Goal: Task Accomplishment & Management: Use online tool/utility

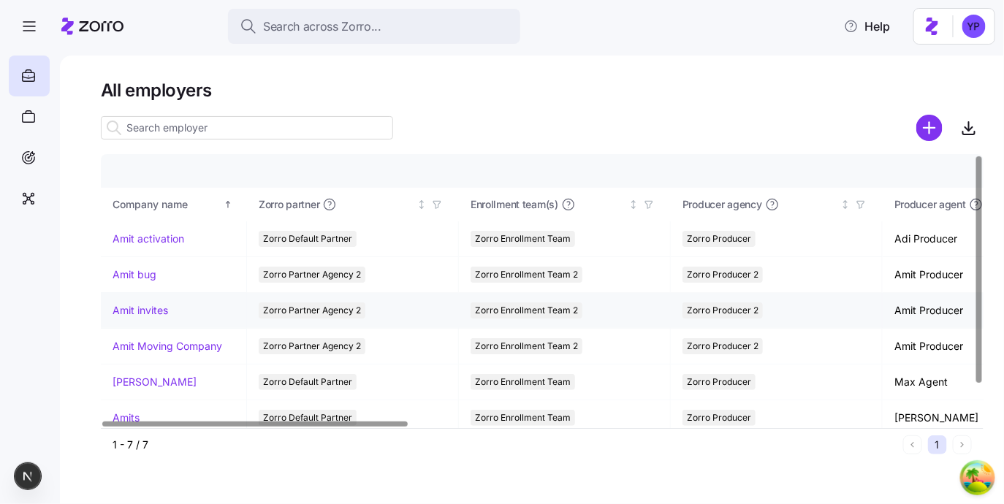
scroll to position [42, 0]
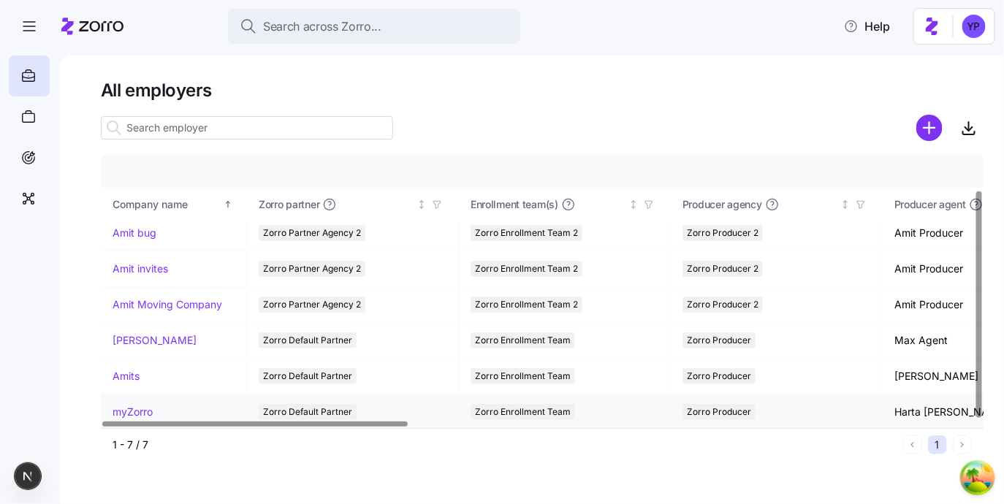
click at [145, 409] on link "myZorro" at bounding box center [133, 412] width 40 height 15
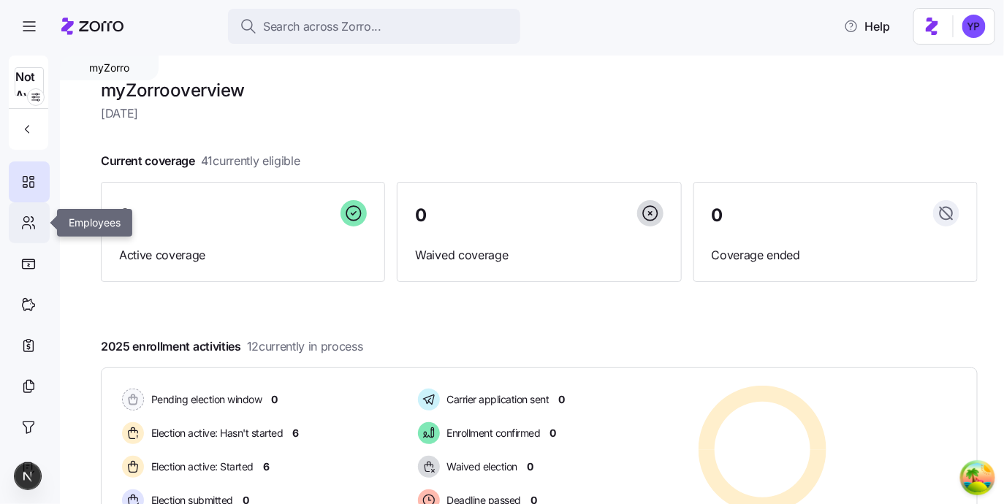
click at [29, 221] on icon at bounding box center [26, 219] width 5 height 5
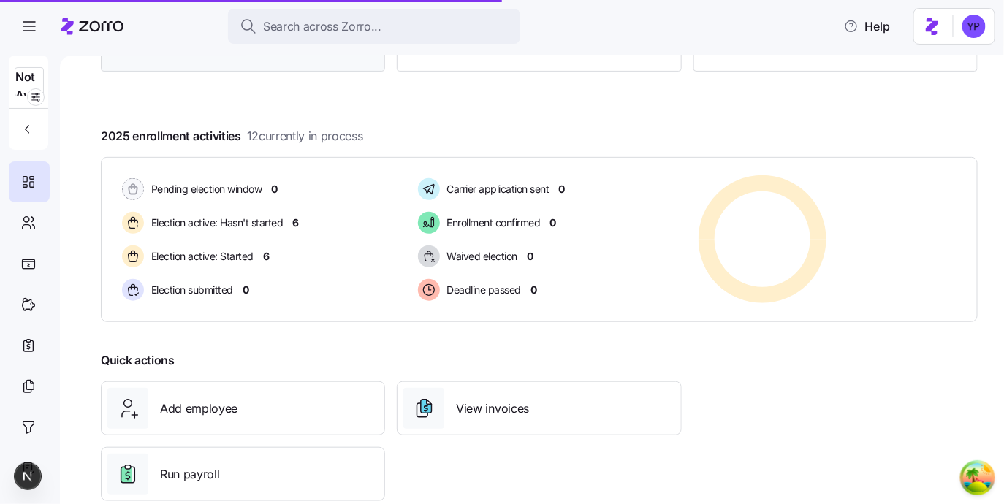
scroll to position [241, 0]
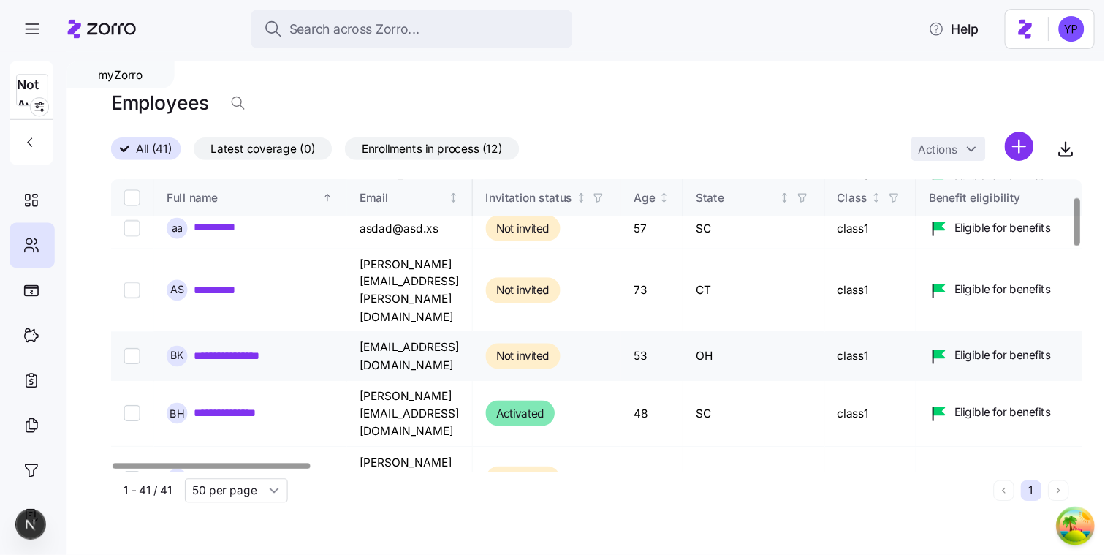
scroll to position [124, 0]
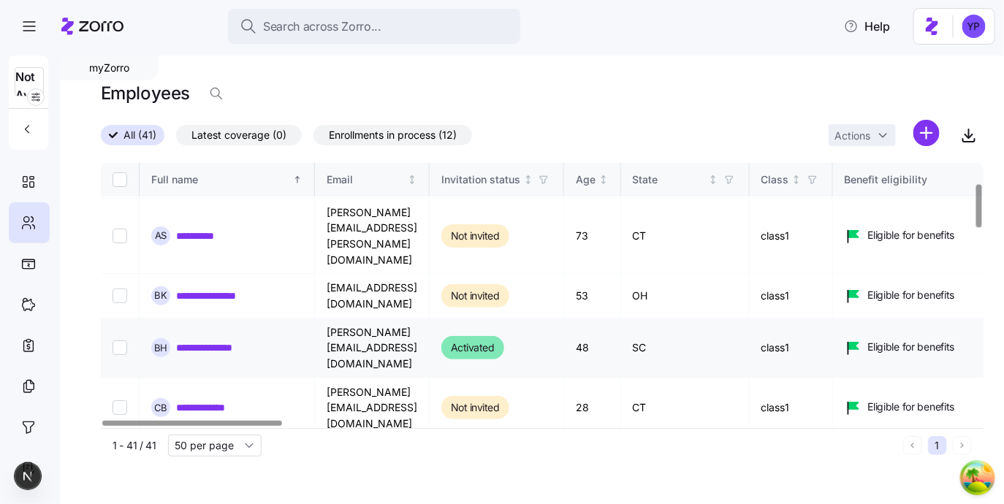
click at [196, 341] on link "**********" at bounding box center [219, 348] width 87 height 15
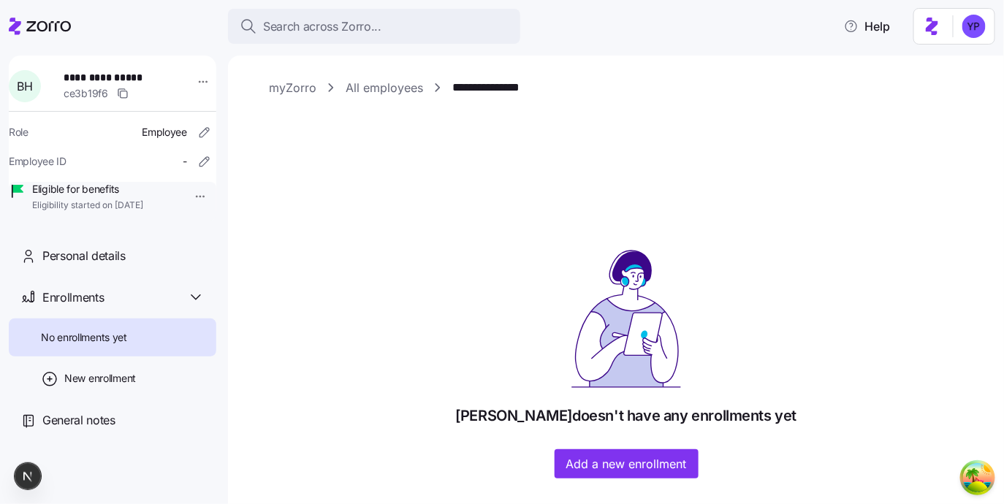
click at [19, 20] on icon at bounding box center [40, 27] width 62 height 18
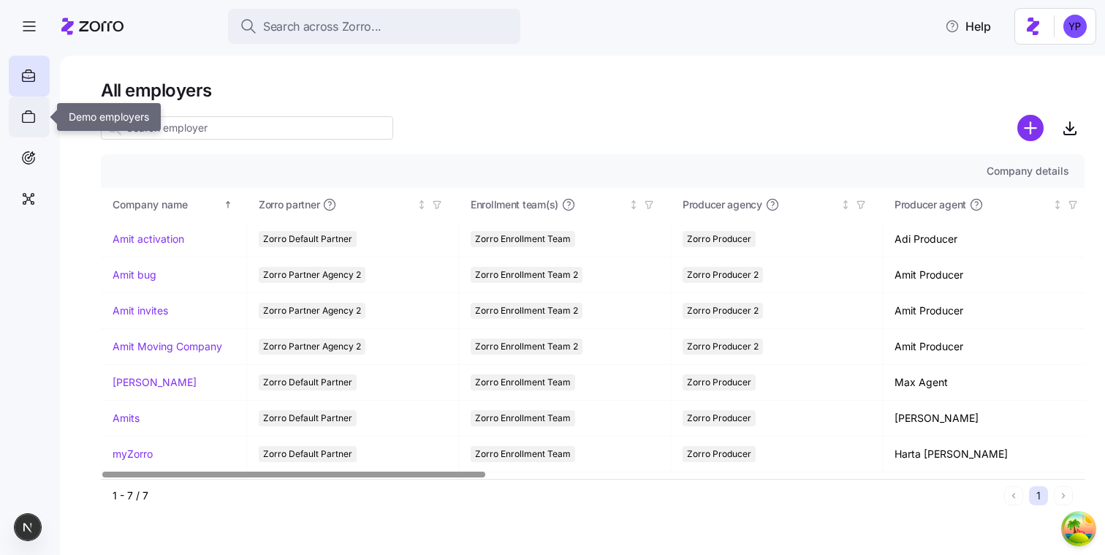
click at [46, 123] on div at bounding box center [29, 116] width 41 height 41
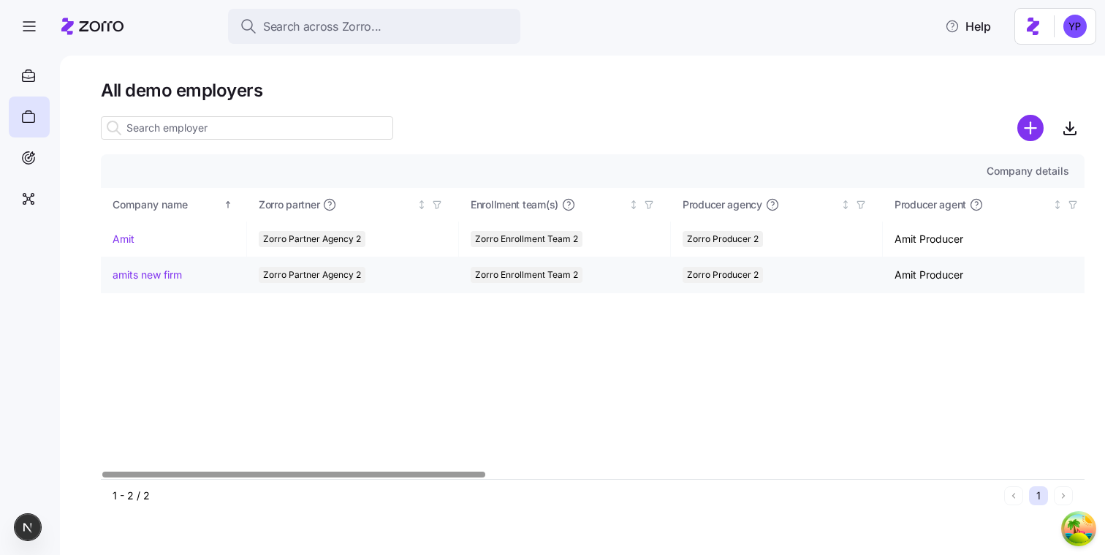
click at [141, 275] on link "amits new firm" at bounding box center [147, 274] width 69 height 15
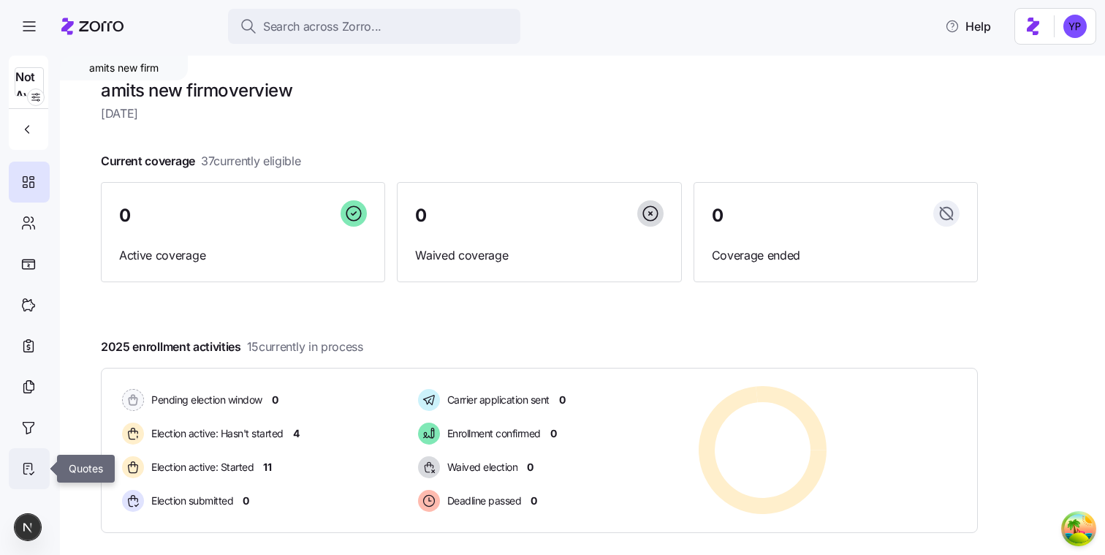
click at [29, 462] on icon at bounding box center [28, 469] width 16 height 18
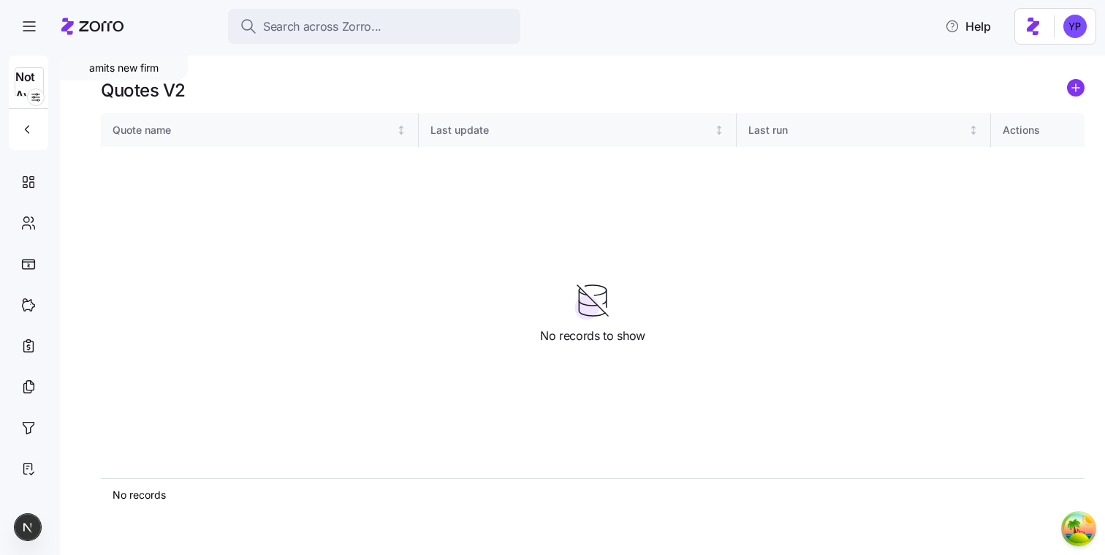
click at [1087, 85] on div "amits new firm Quotes V2 Quote name Last update Last run Actions No records 1 N…" at bounding box center [582, 305] width 1045 height 499
click at [1071, 87] on circle "add icon" at bounding box center [1076, 88] width 16 height 16
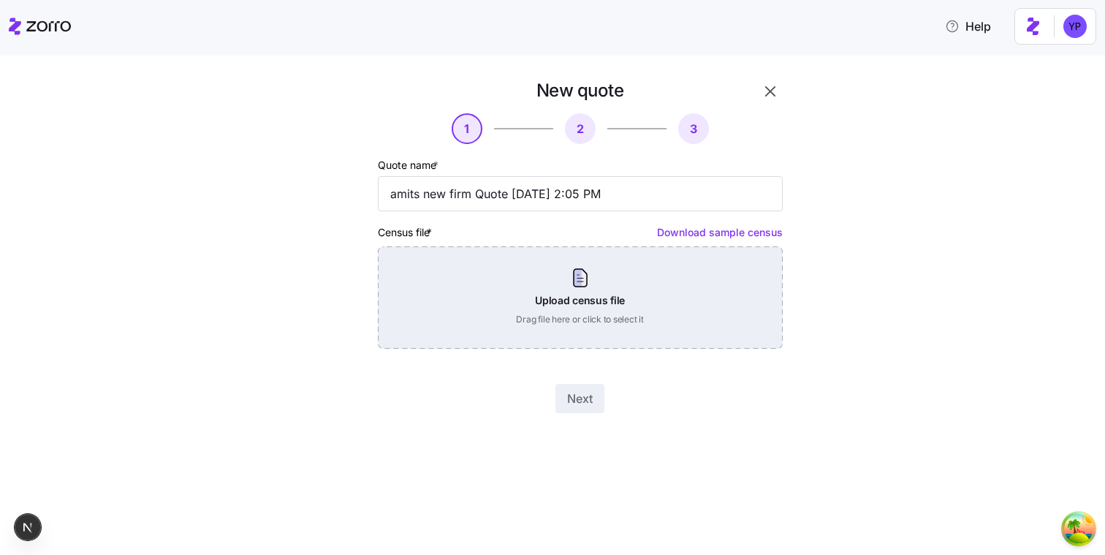
click at [473, 278] on div "Upload census file Drag file here or click to select it" at bounding box center [580, 297] width 405 height 102
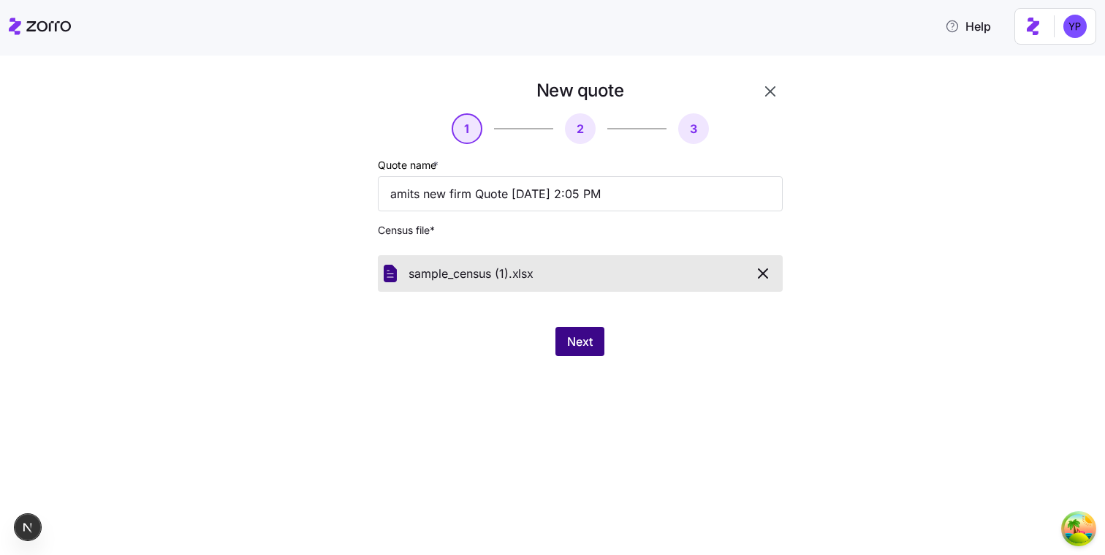
click at [583, 342] on span "Next" at bounding box center [580, 342] width 26 height 18
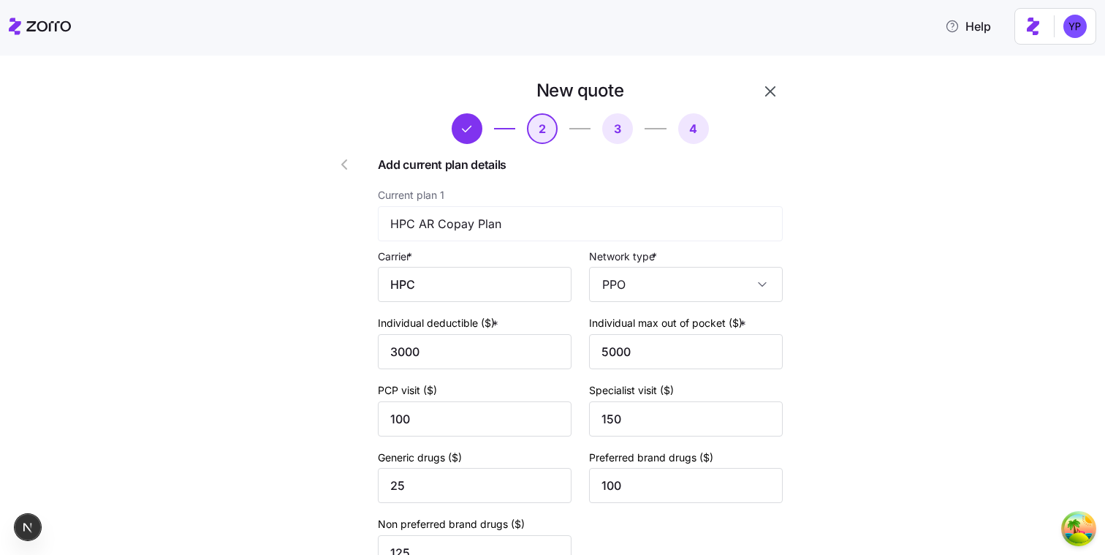
scroll to position [587, 0]
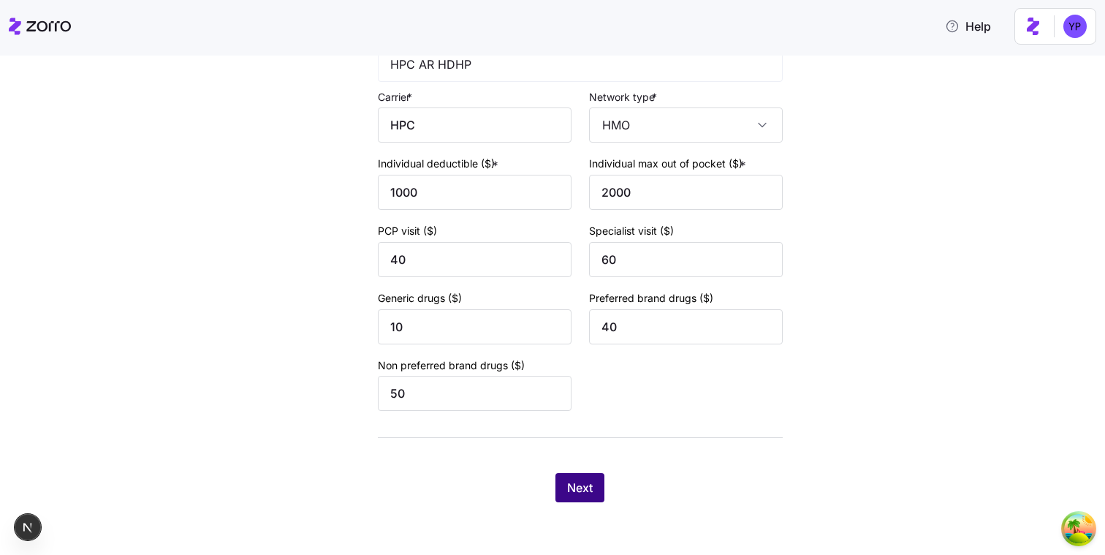
click at [580, 485] on span "Next" at bounding box center [580, 488] width 26 height 18
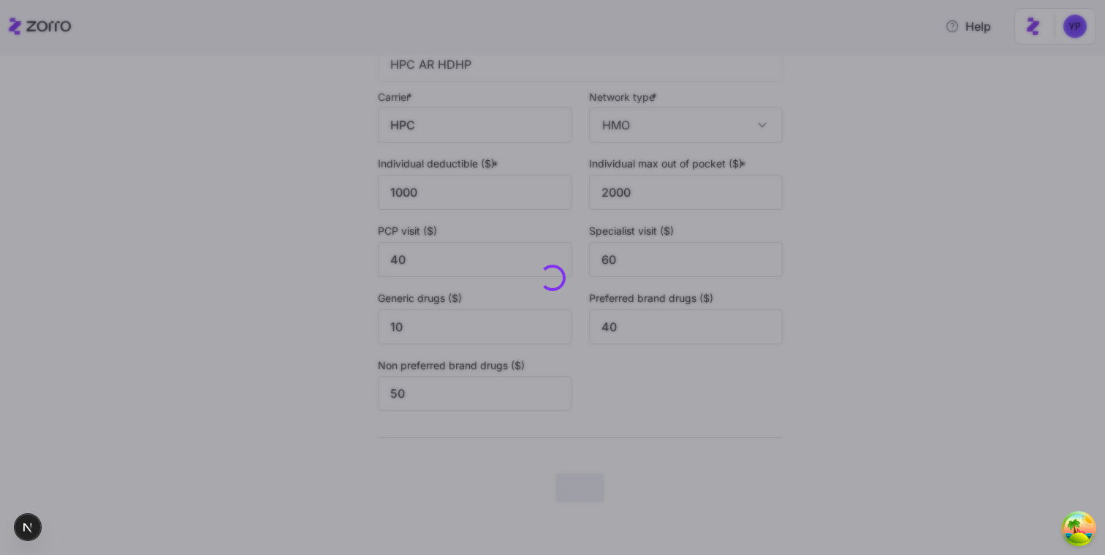
scroll to position [0, 0]
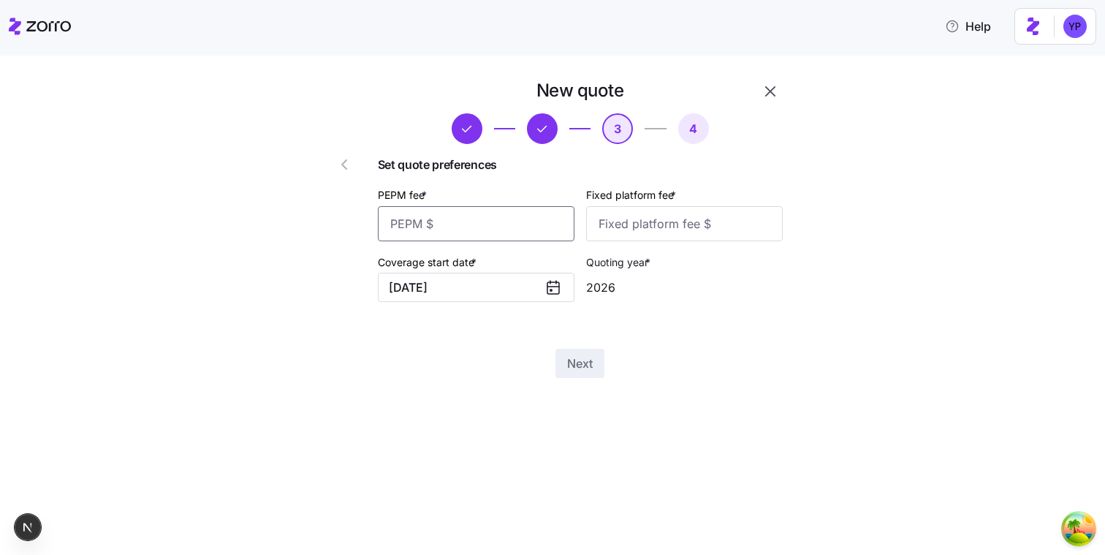
click at [472, 220] on input "PEPM fee *" at bounding box center [476, 223] width 197 height 35
type input "12"
click at [596, 221] on input "Fixed platform fee *" at bounding box center [684, 223] width 197 height 35
type input "12"
click at [588, 326] on div "New quote 3 4 Set quote preferences PEPM fee * 12 Fixed platform fee * 12 Cover…" at bounding box center [580, 228] width 417 height 311
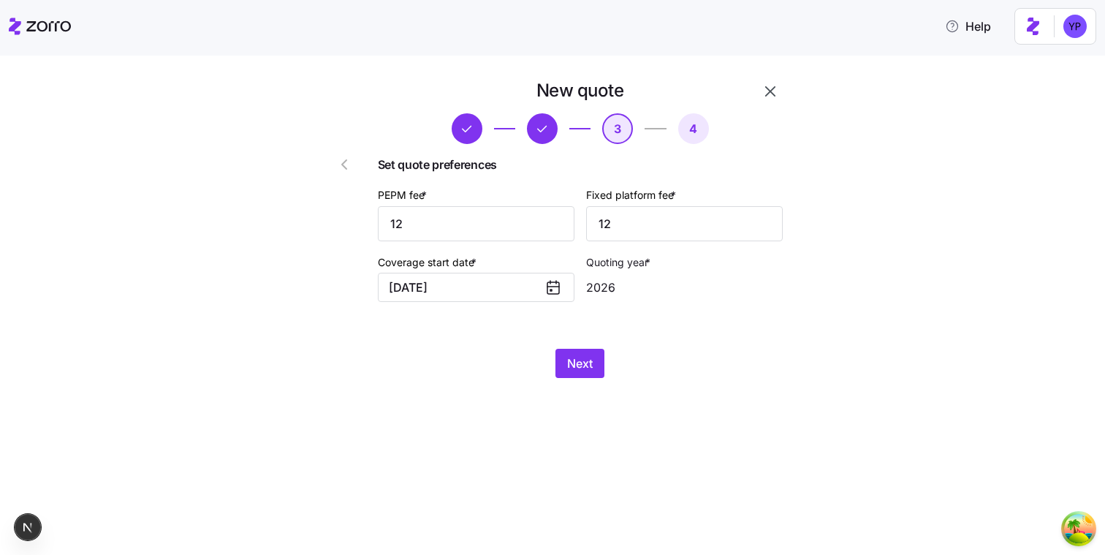
click at [588, 346] on div "New quote 3 4 Set quote preferences PEPM fee * 12 Fixed platform fee * 12 Cover…" at bounding box center [580, 228] width 417 height 311
click at [586, 365] on span "Next" at bounding box center [580, 363] width 26 height 18
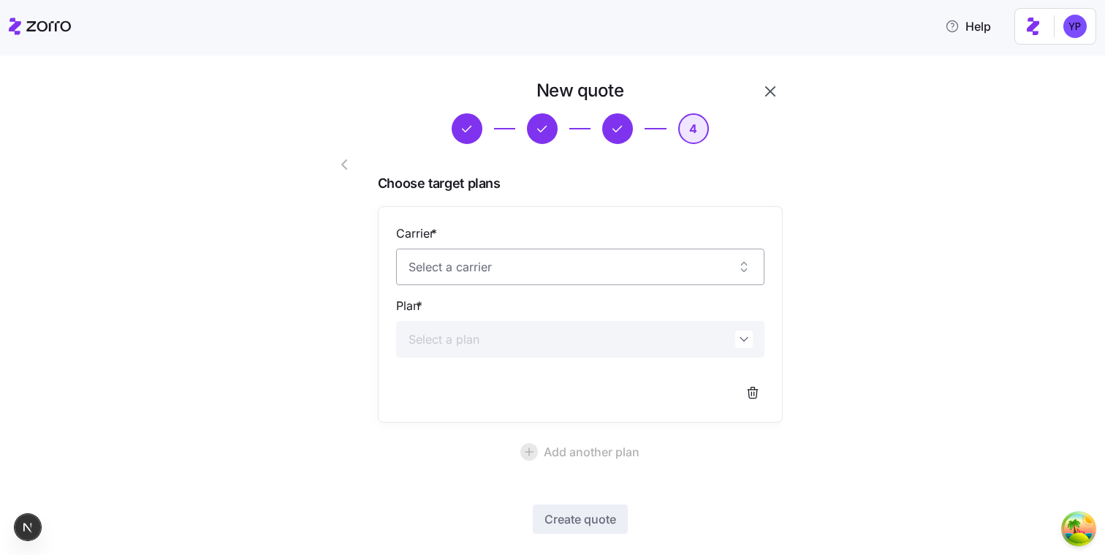
click at [494, 280] on input "Carrier *" at bounding box center [580, 266] width 368 height 37
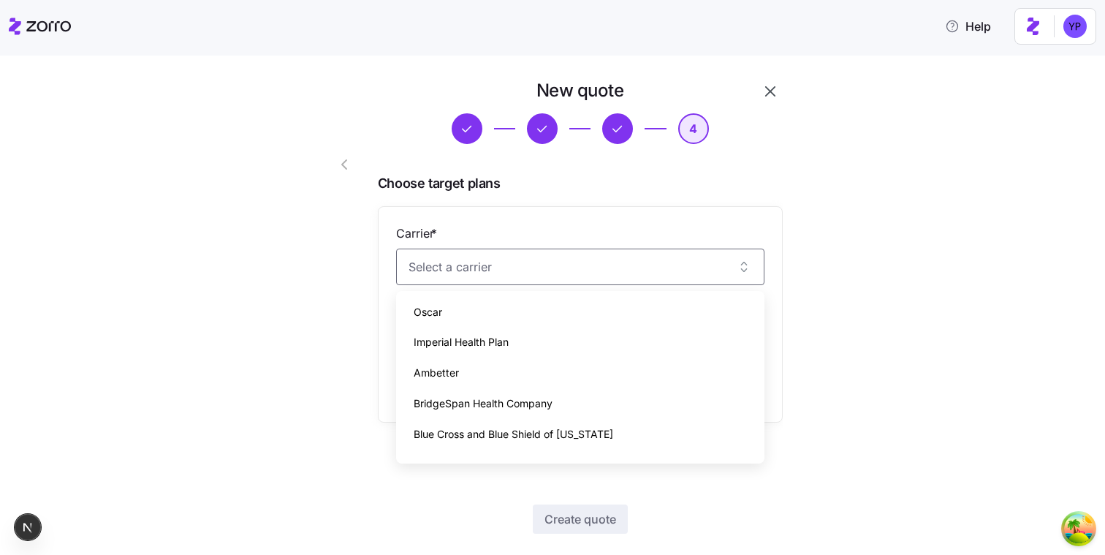
click at [487, 364] on div "Ambetter" at bounding box center [580, 372] width 357 height 31
type input "Ambetter"
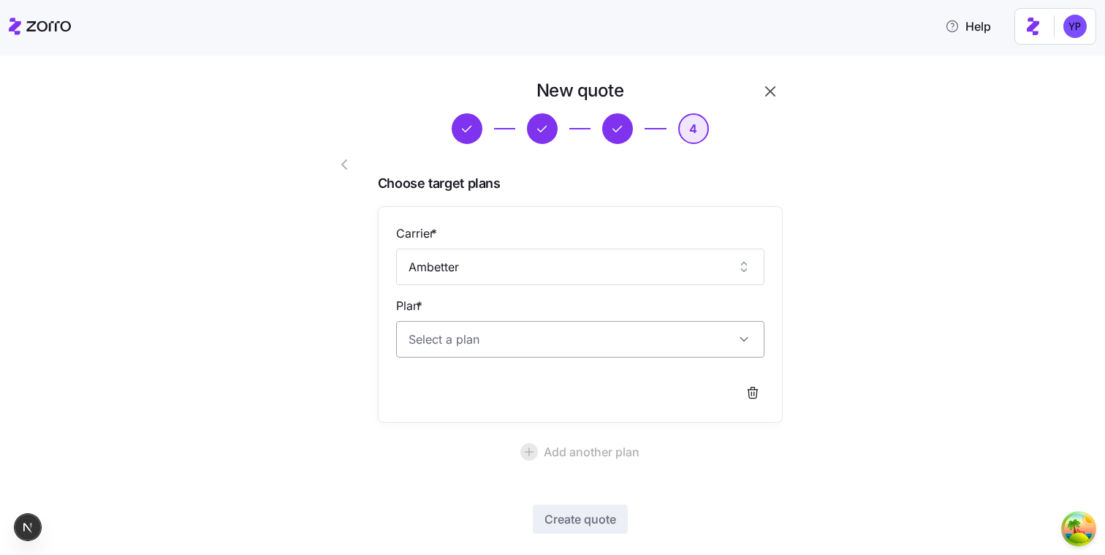
click at [485, 349] on input "Plan *" at bounding box center [580, 339] width 368 height 37
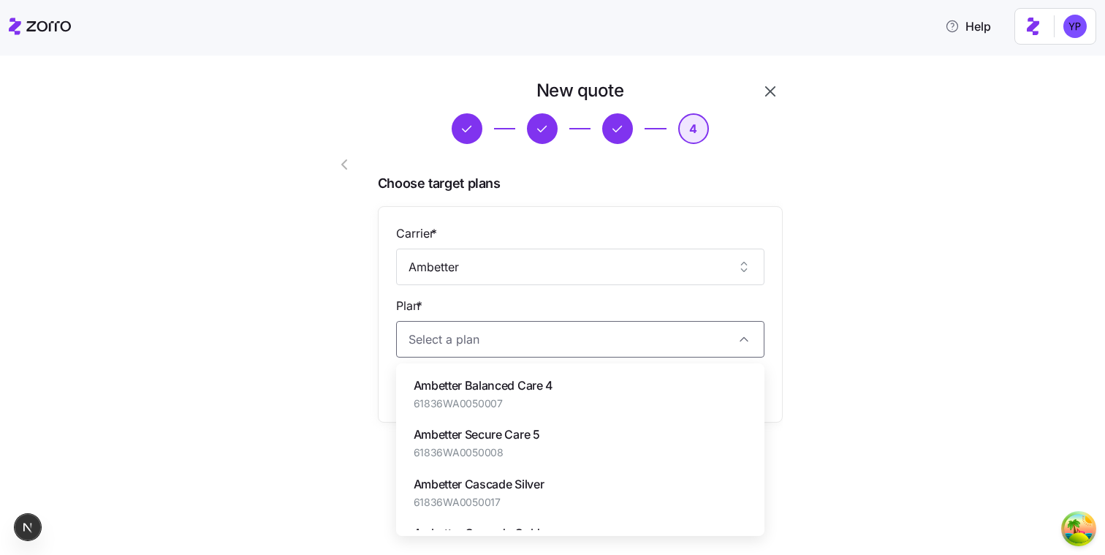
click at [475, 422] on div "Ambetter Secure Care 5 61836WA0050008" at bounding box center [580, 442] width 357 height 49
type input "Ambetter Secure Care 5"
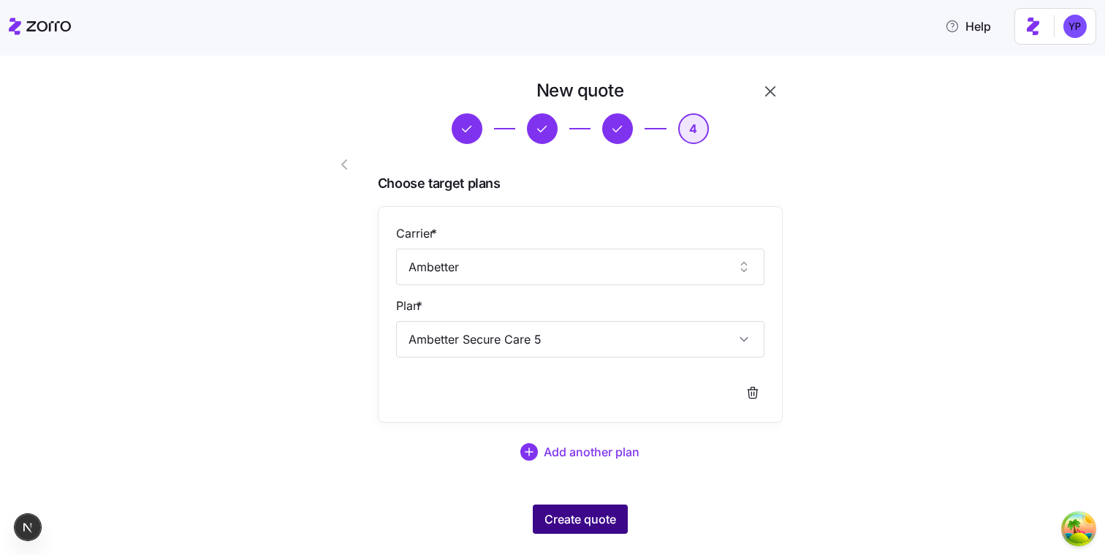
click at [569, 512] on span "Create quote" at bounding box center [580, 519] width 72 height 18
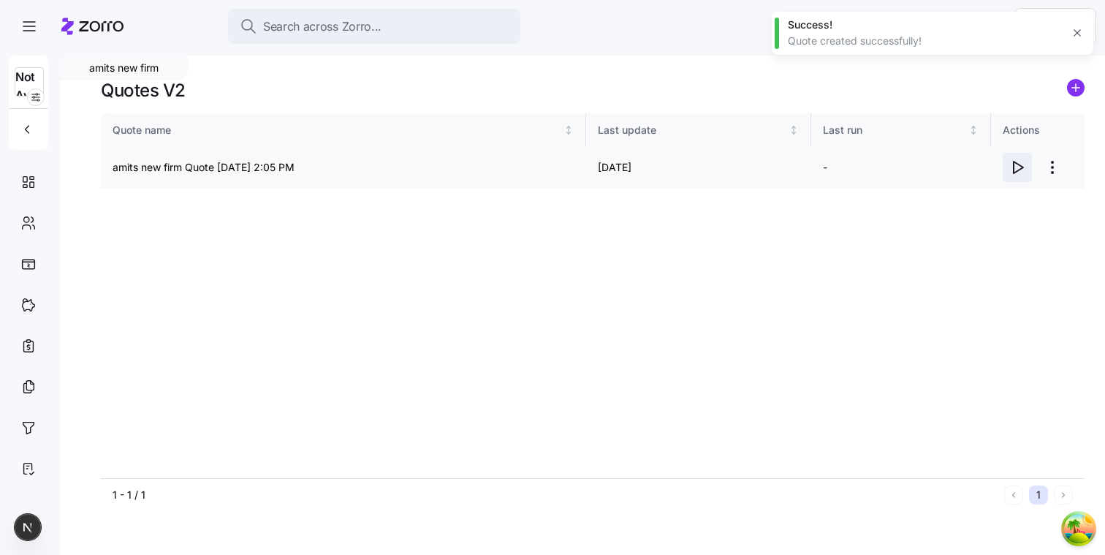
click at [1011, 174] on icon "button" at bounding box center [1017, 168] width 18 height 18
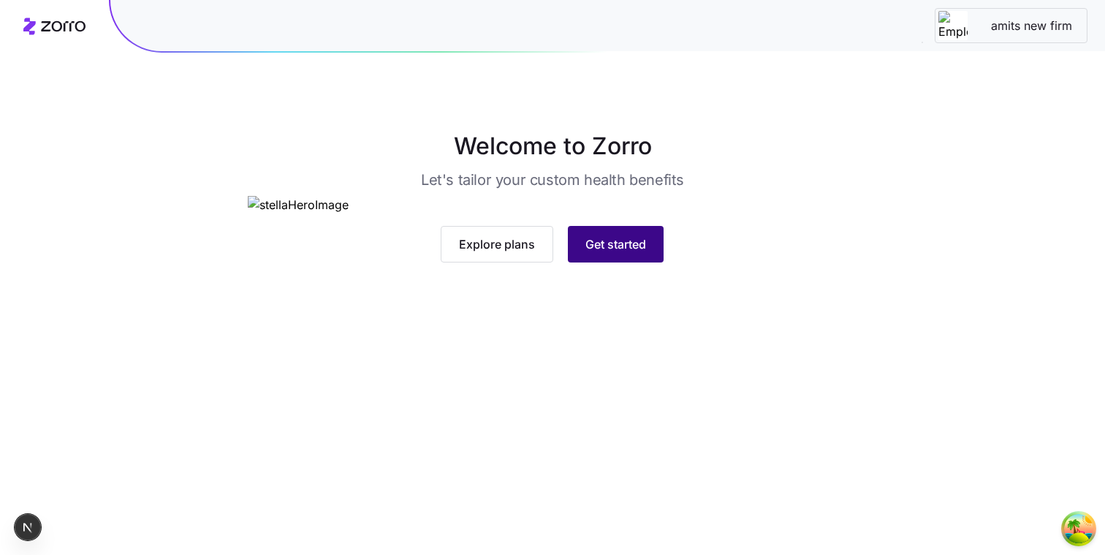
click at [591, 253] on span "Get started" at bounding box center [615, 244] width 61 height 18
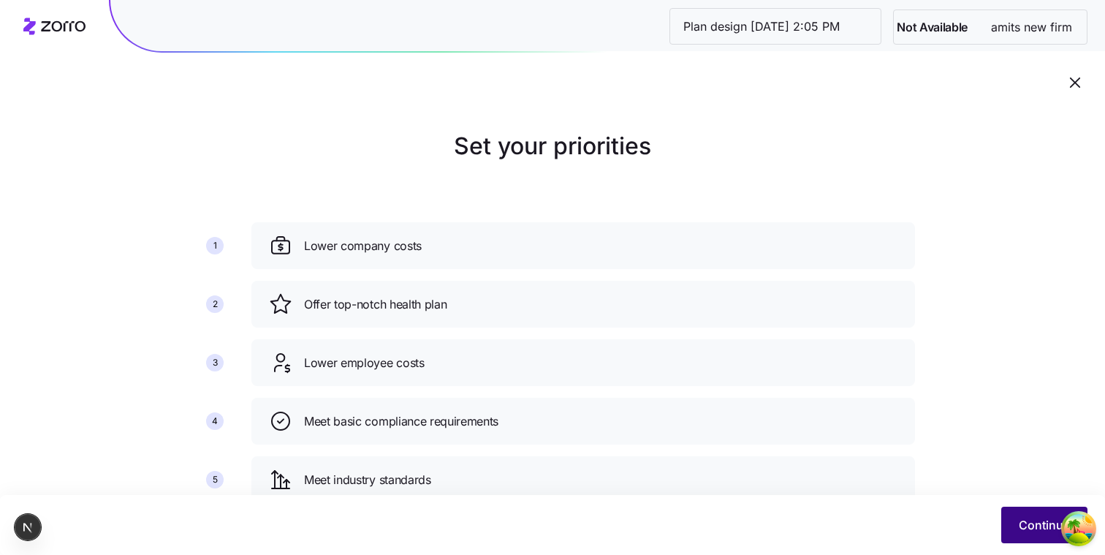
click at [1014, 512] on button "Continue" at bounding box center [1044, 524] width 86 height 37
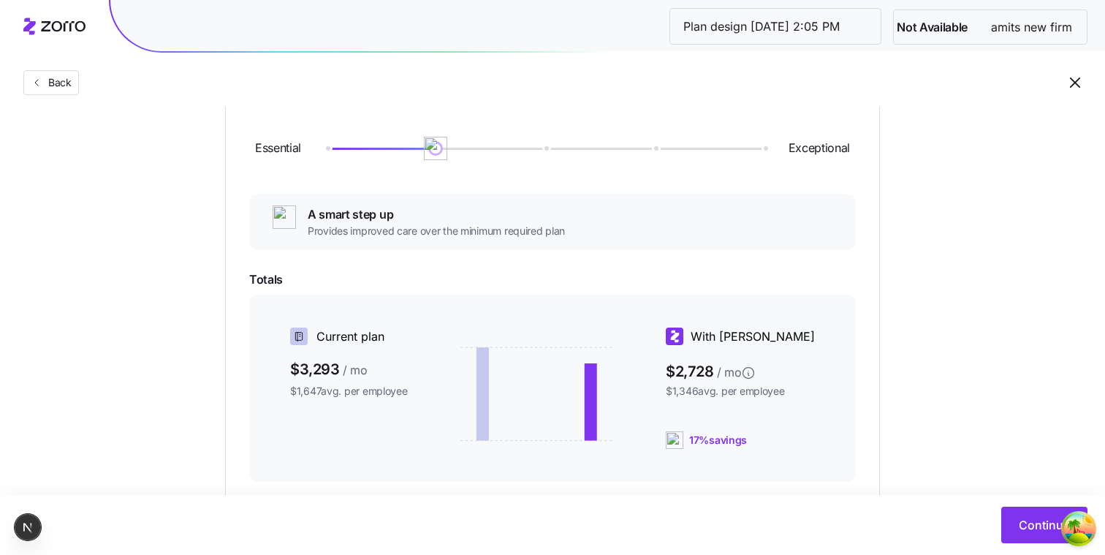
scroll to position [183, 0]
click at [1025, 516] on span "Continue" at bounding box center [1044, 525] width 51 height 18
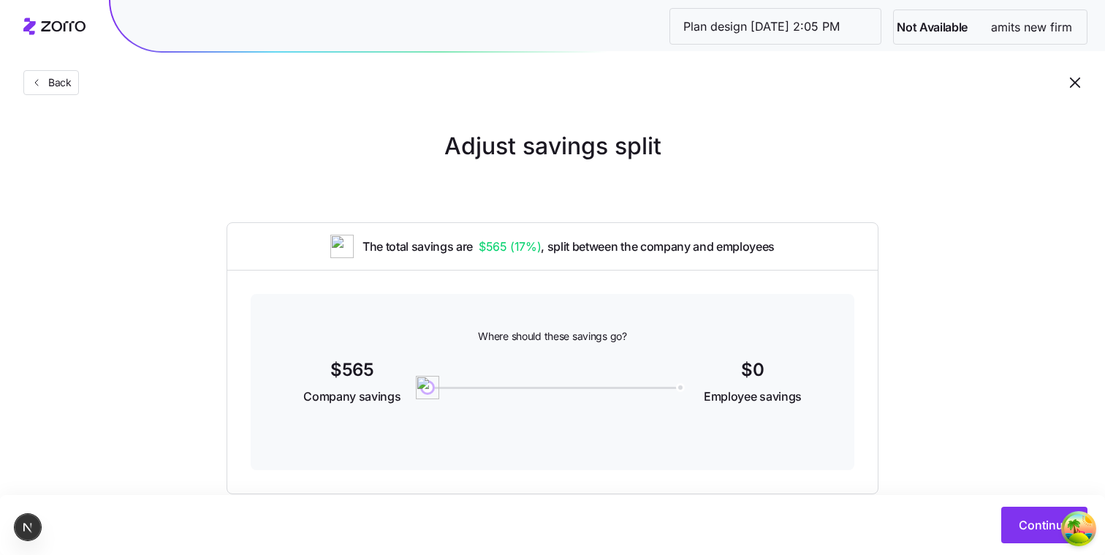
scroll to position [33, 0]
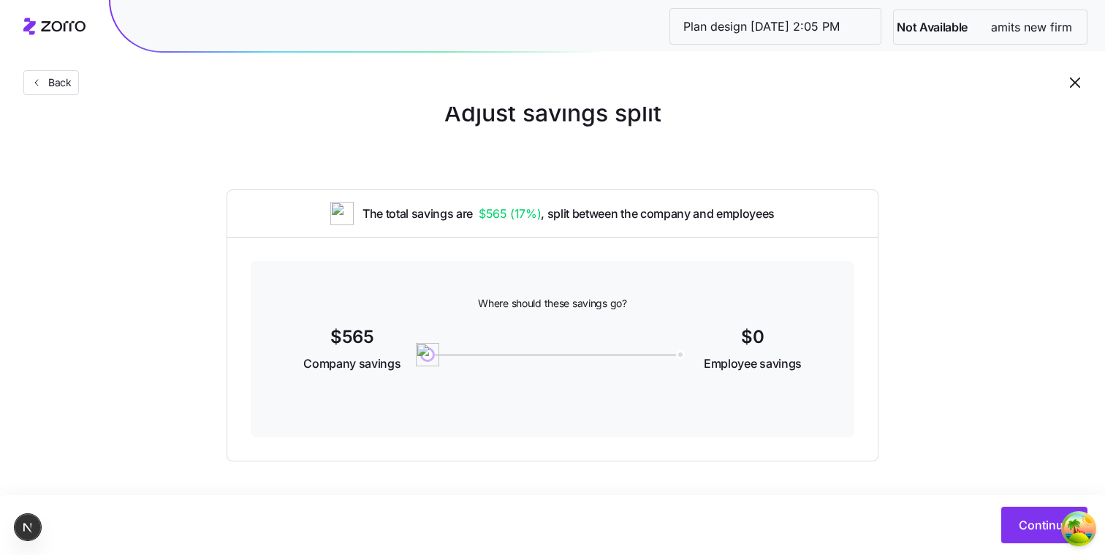
drag, startPoint x: 458, startPoint y: 349, endPoint x: 511, endPoint y: 354, distance: 52.8
click at [511, 354] on div at bounding box center [552, 350] width 267 height 56
drag, startPoint x: 511, startPoint y: 354, endPoint x: 570, endPoint y: 363, distance: 59.9
click at [569, 356] on div "200" at bounding box center [552, 355] width 249 height 2
click at [1007, 523] on button "Continue" at bounding box center [1044, 524] width 86 height 37
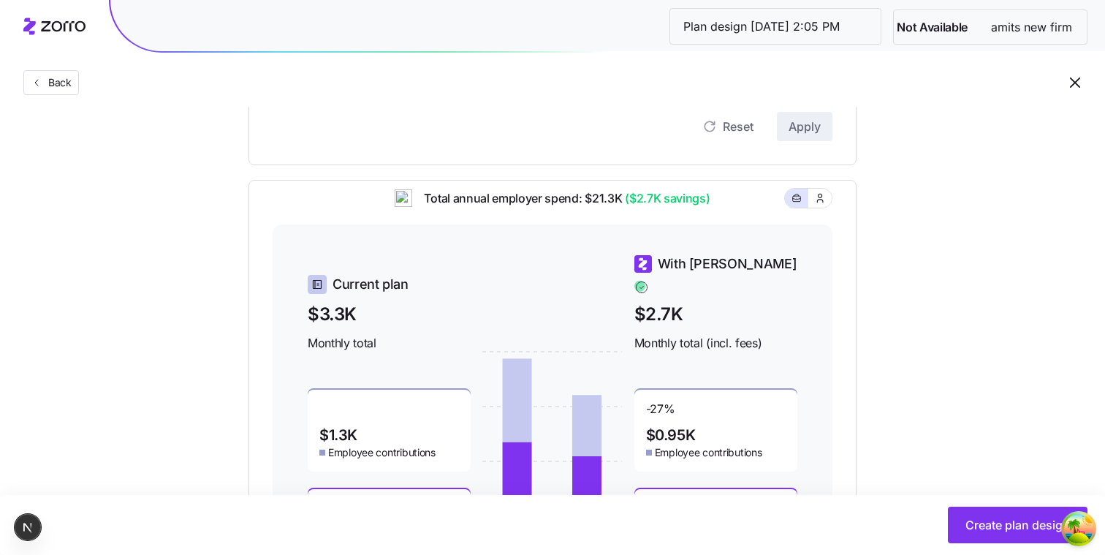
scroll to position [559, 0]
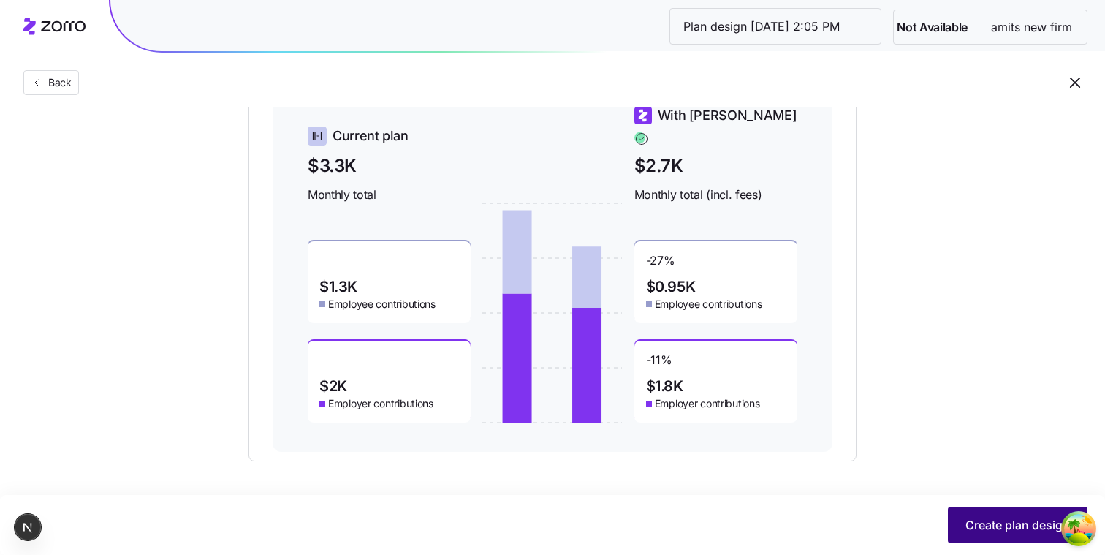
click at [989, 532] on span "Create plan design" at bounding box center [1017, 525] width 105 height 18
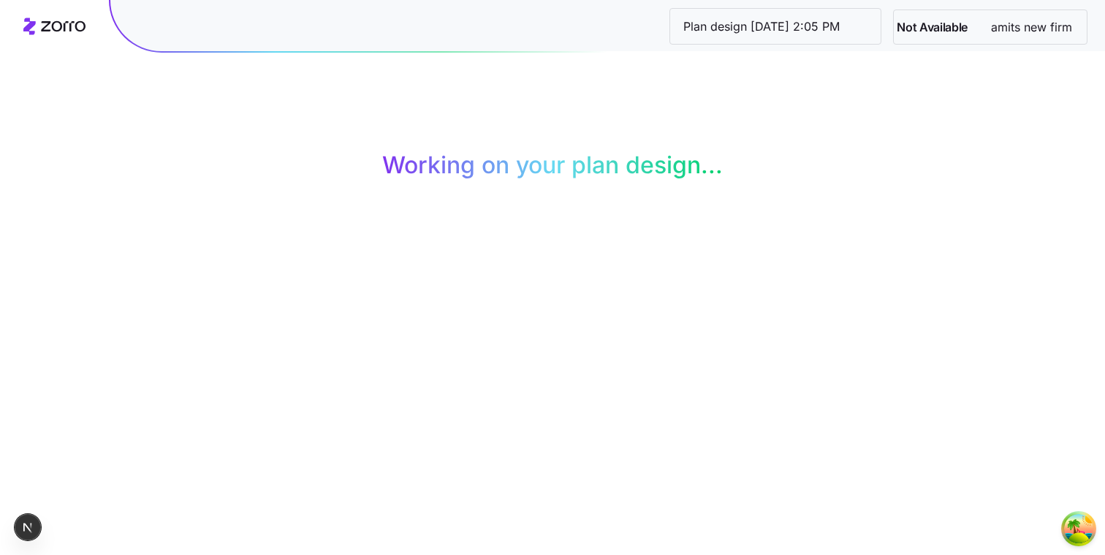
scroll to position [113, 0]
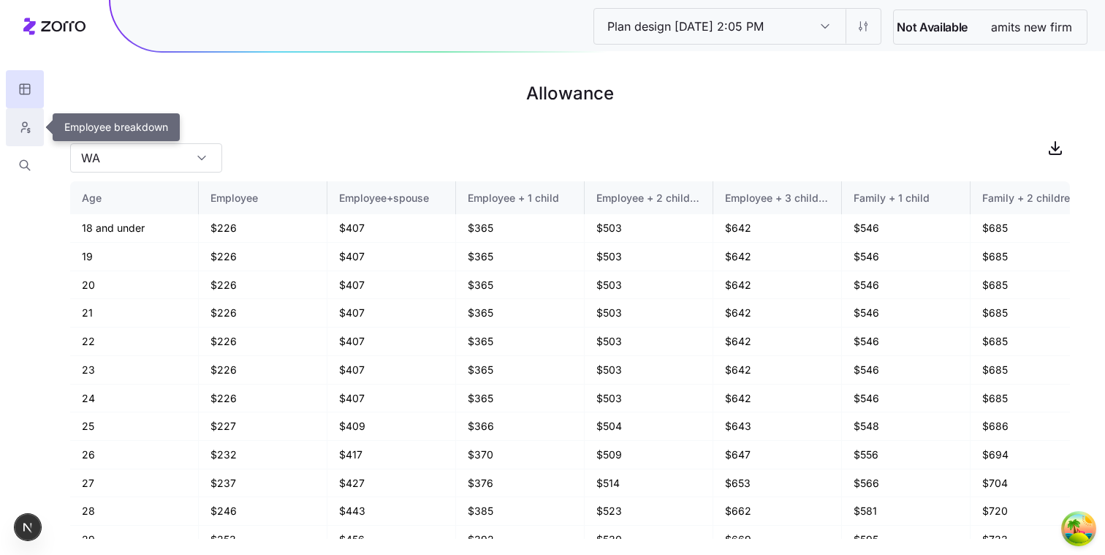
click at [20, 118] on button "button" at bounding box center [25, 127] width 38 height 38
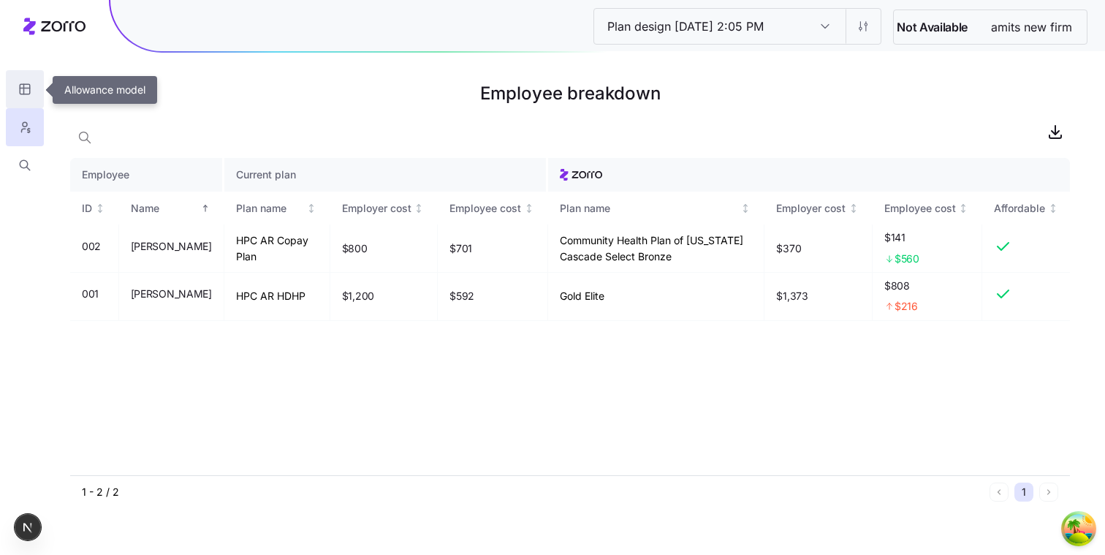
click at [40, 89] on button "button" at bounding box center [25, 89] width 38 height 38
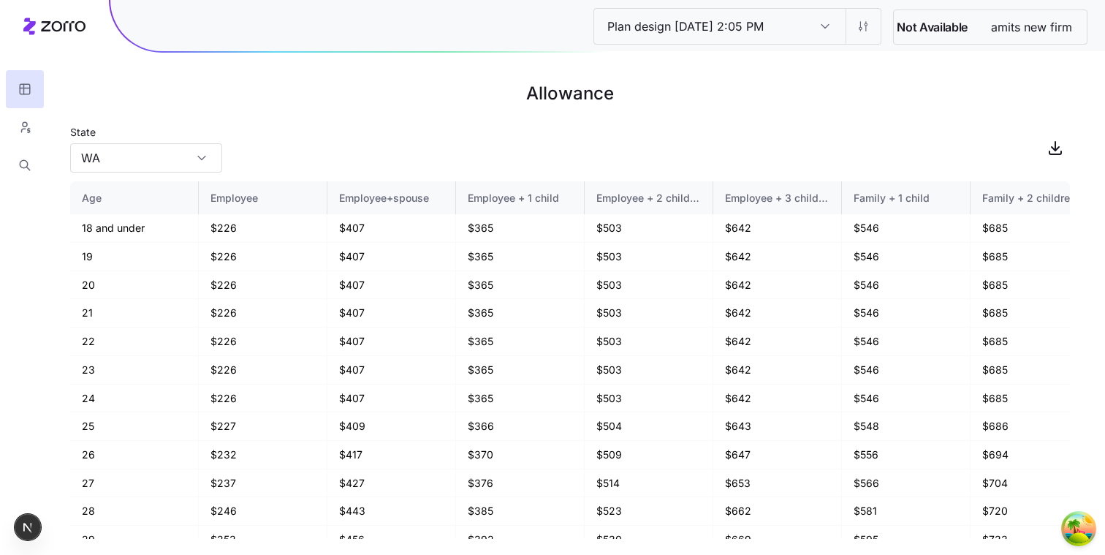
click at [75, 28] on icon at bounding box center [54, 27] width 62 height 18
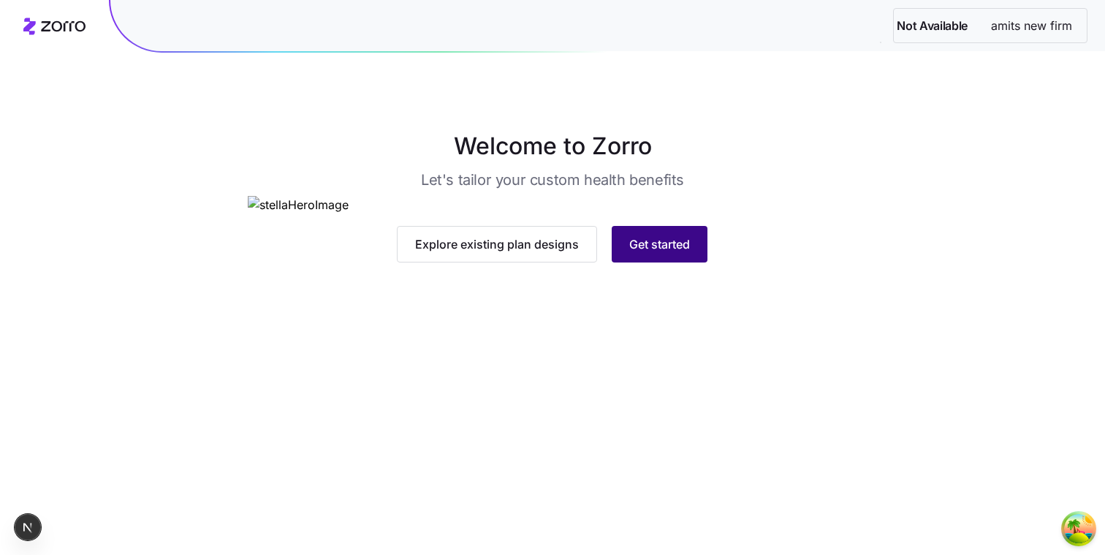
click at [671, 253] on span "Get started" at bounding box center [659, 244] width 61 height 18
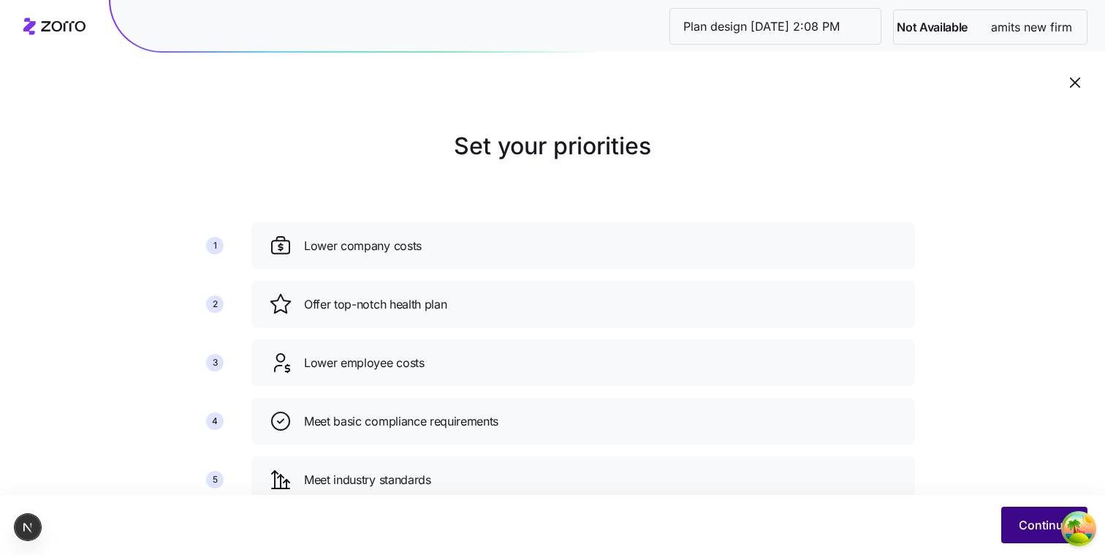
click at [1003, 536] on button "Continue" at bounding box center [1044, 524] width 86 height 37
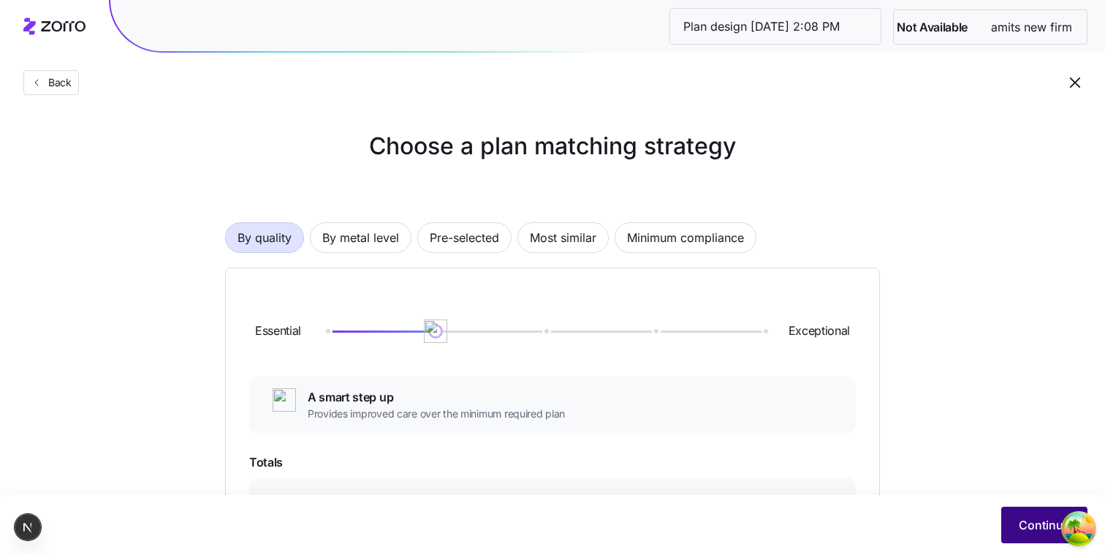
click at [1027, 522] on span "Continue" at bounding box center [1044, 525] width 51 height 18
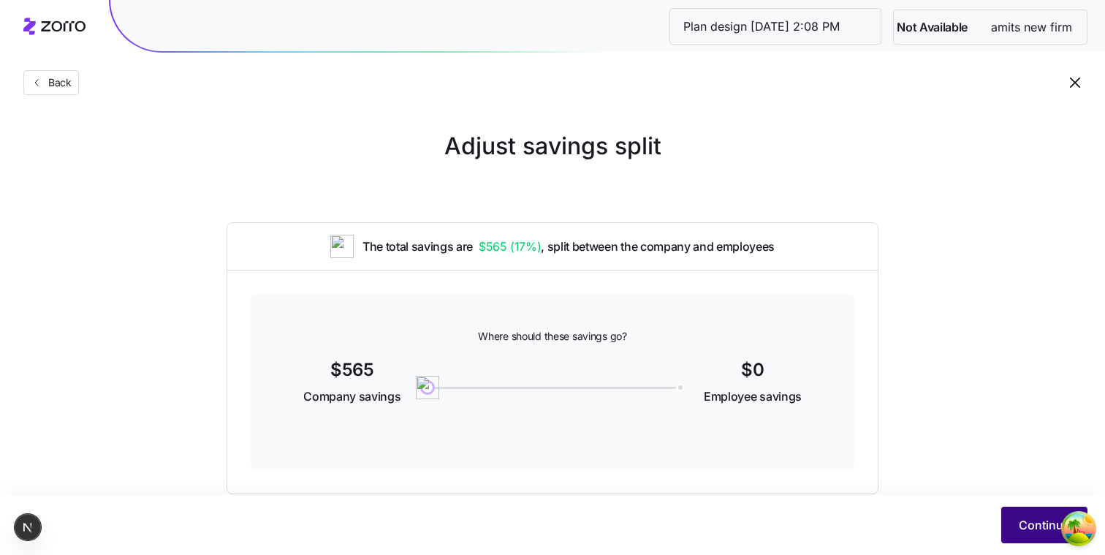
click at [1027, 523] on span "Continue" at bounding box center [1044, 525] width 51 height 18
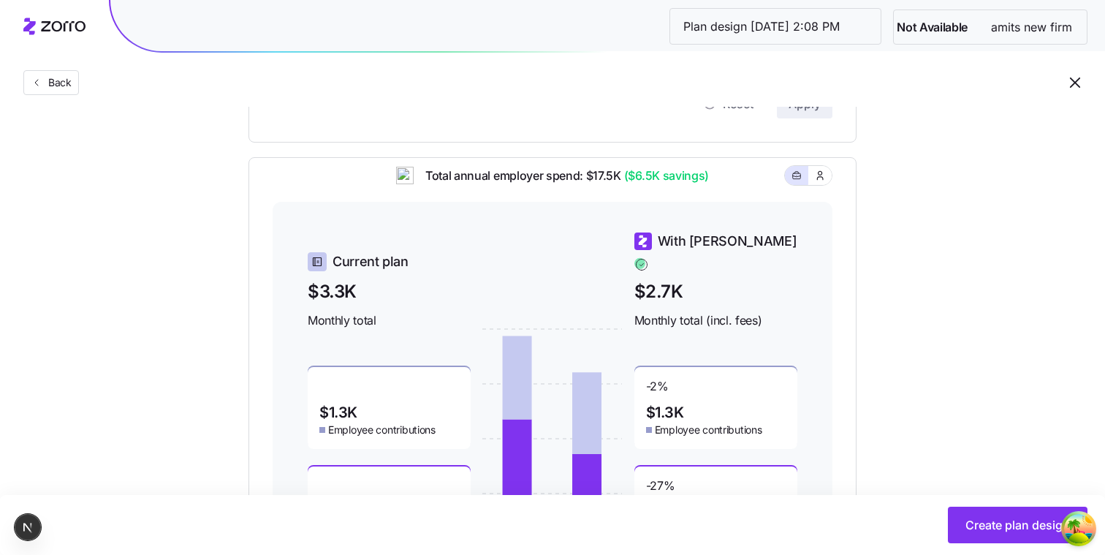
scroll to position [400, 0]
